Goal: Browse casually: Explore the website without a specific task or goal

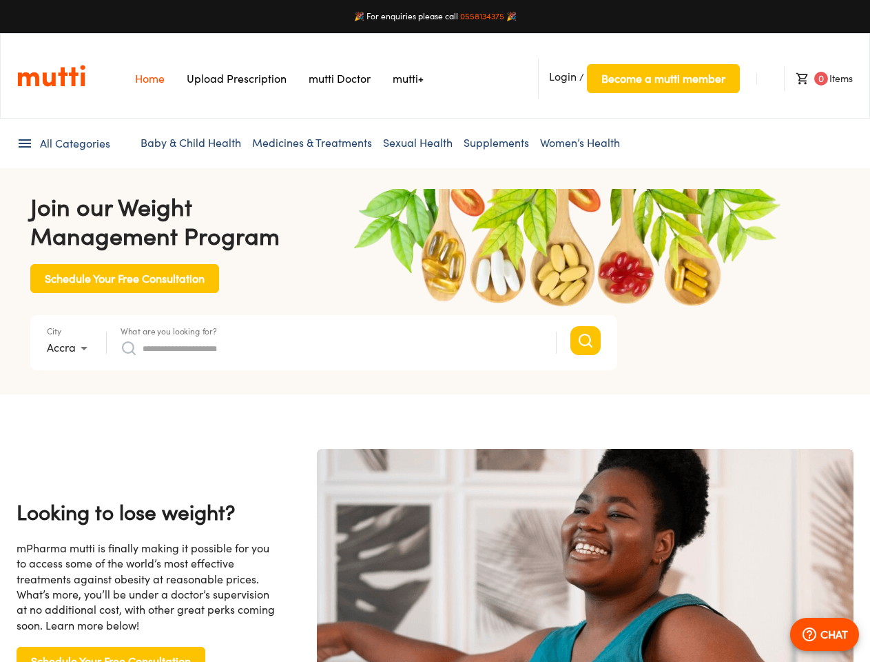
type input "*"
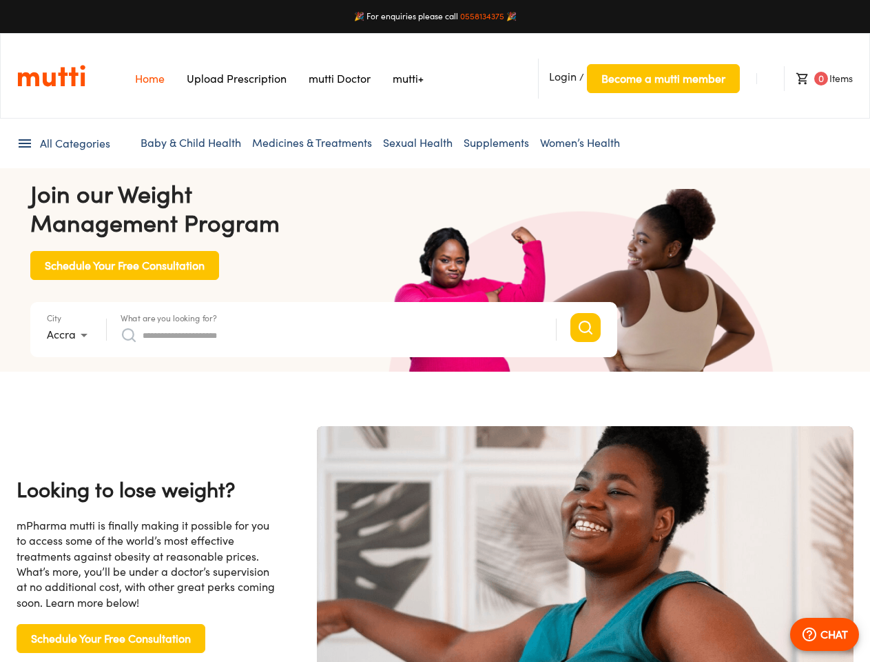
scroll to position [0, 2839]
click at [563, 76] on span "Login" at bounding box center [563, 77] width 28 height 14
click at [663, 79] on span "Become a mutti member" at bounding box center [664, 78] width 124 height 19
click at [818, 79] on span "0" at bounding box center [822, 79] width 14 height 14
click at [63, 143] on span "All Categories" at bounding box center [75, 144] width 70 height 16
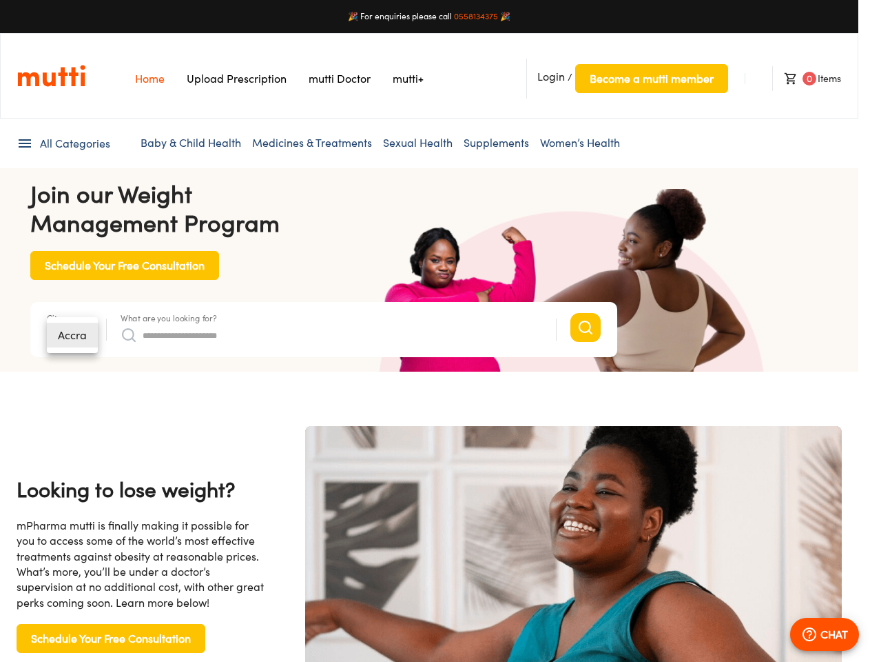
click at [169, 318] on div at bounding box center [435, 331] width 870 height 662
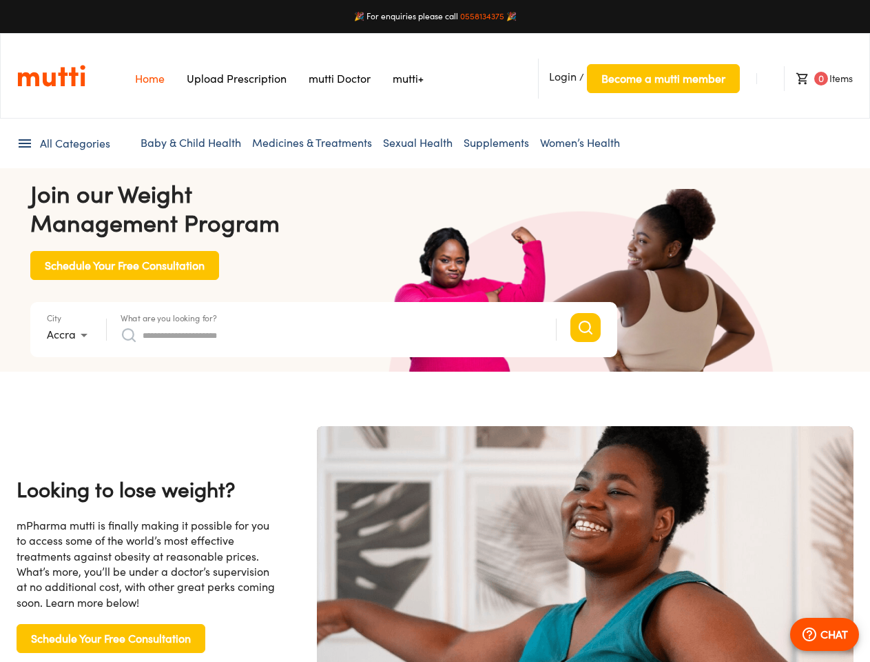
click at [331, 335] on input "What are you looking for?" at bounding box center [343, 335] width 400 height 22
click at [825, 634] on p "CHAT" at bounding box center [835, 634] width 28 height 17
